Goal: Task Accomplishment & Management: Manage account settings

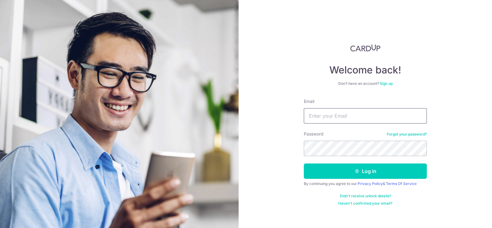
click at [341, 113] on input "Email" at bounding box center [365, 115] width 123 height 15
type input "[EMAIL_ADDRESS][DOMAIN_NAME]"
click at [304, 164] on button "Log in" at bounding box center [365, 171] width 123 height 15
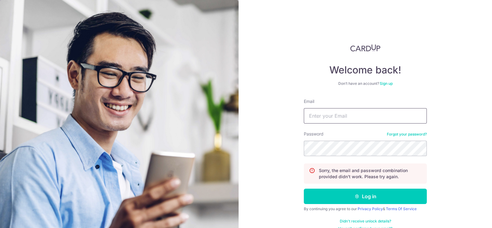
click at [332, 120] on input "Email" at bounding box center [365, 115] width 123 height 15
type input "[EMAIL_ADDRESS][DOMAIN_NAME]"
click at [304, 189] on button "Log in" at bounding box center [365, 196] width 123 height 15
click at [348, 110] on input "Email" at bounding box center [365, 115] width 123 height 15
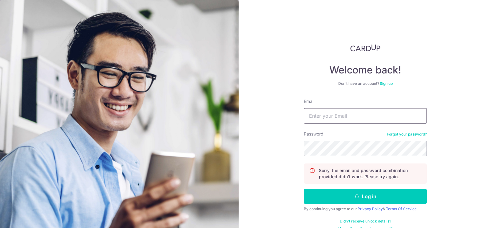
type input "[EMAIL_ADDRESS][DOMAIN_NAME]"
click at [304, 189] on button "Log in" at bounding box center [365, 196] width 123 height 15
